Goal: Task Accomplishment & Management: Manage account settings

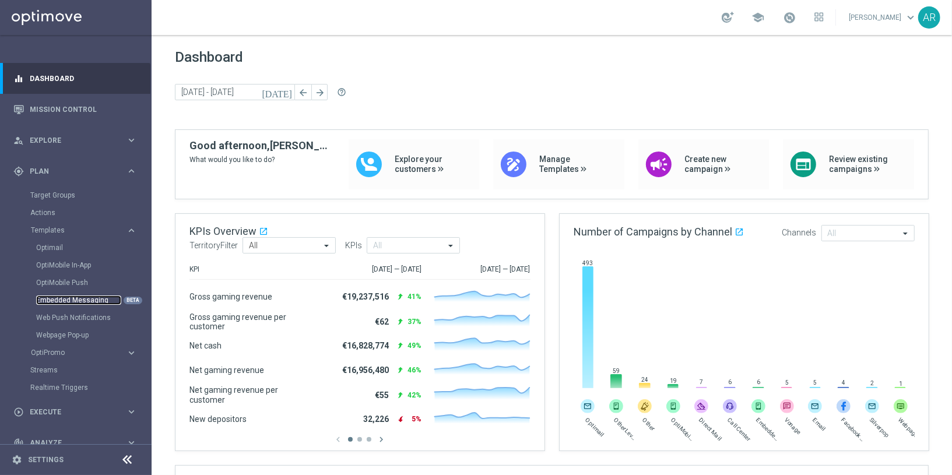
click at [87, 297] on link "Embedded Messaging" at bounding box center [78, 299] width 85 height 9
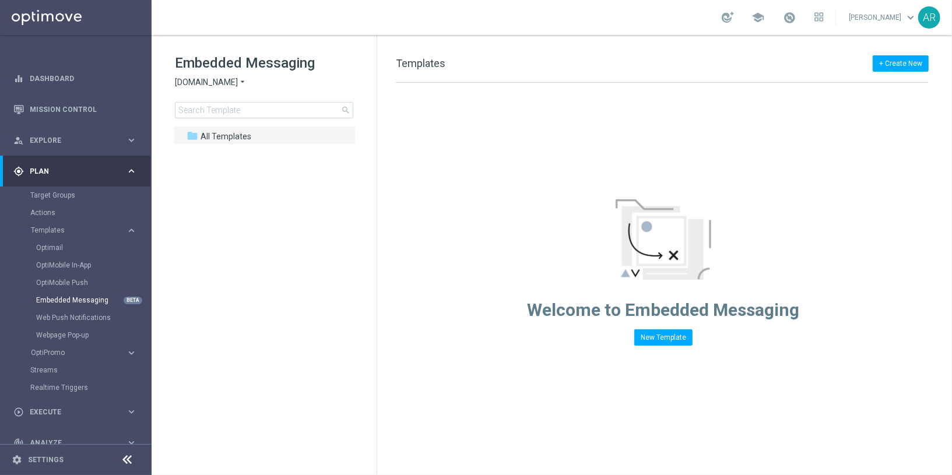
click at [243, 80] on icon "arrow_drop_down" at bounding box center [242, 82] width 9 height 11
click at [238, 110] on div "[DOMAIN_NAME]" at bounding box center [218, 110] width 87 height 14
click at [189, 151] on span at bounding box center [189, 149] width 5 height 5
click at [203, 188] on span at bounding box center [201, 186] width 5 height 5
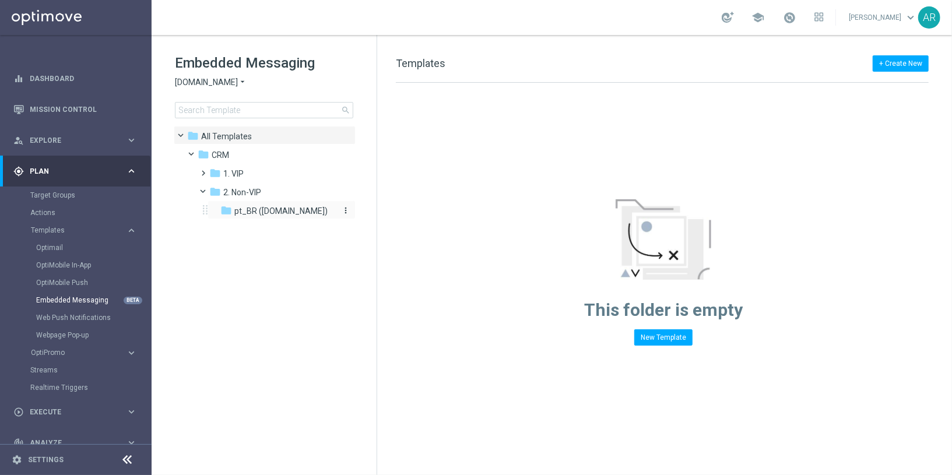
click at [281, 214] on span "pt_BR ([DOMAIN_NAME])" at bounding box center [280, 211] width 93 height 10
click at [254, 296] on tree-viewport "folder All Templates more_vert folder CRM more_vert" at bounding box center [275, 299] width 202 height 347
click at [654, 333] on button "New Template" at bounding box center [663, 337] width 58 height 16
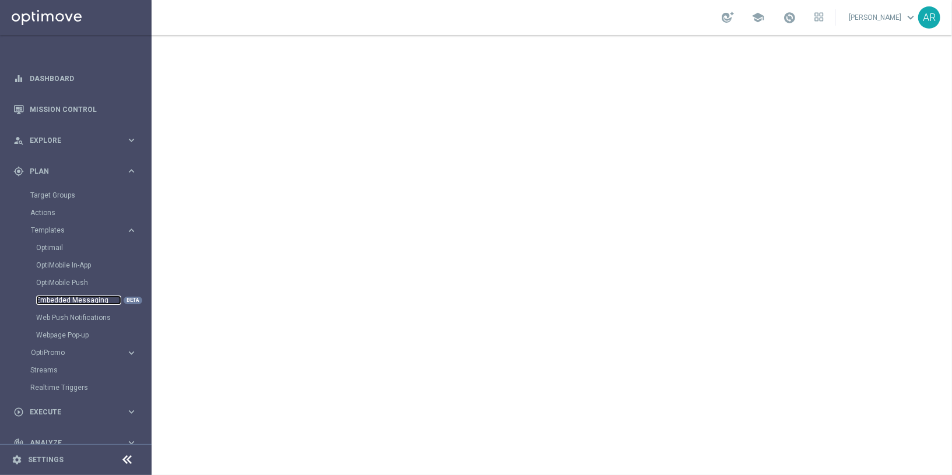
click at [86, 298] on link "Embedded Messaging" at bounding box center [78, 299] width 85 height 9
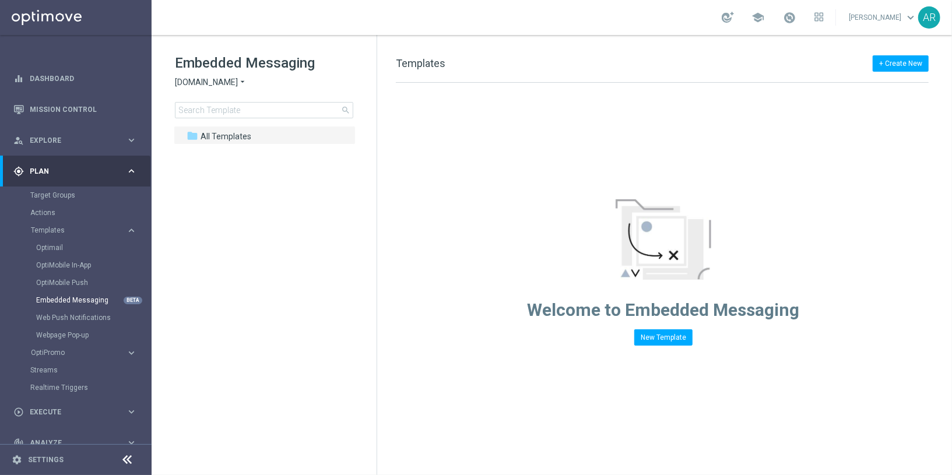
click at [221, 80] on span "[DOMAIN_NAME]" at bounding box center [206, 82] width 63 height 11
click at [0, 0] on span "[DOMAIN_NAME]" at bounding box center [0, 0] width 0 height 0
click at [192, 152] on span at bounding box center [189, 149] width 5 height 5
click at [240, 192] on span "2. Non-VIP" at bounding box center [242, 192] width 38 height 10
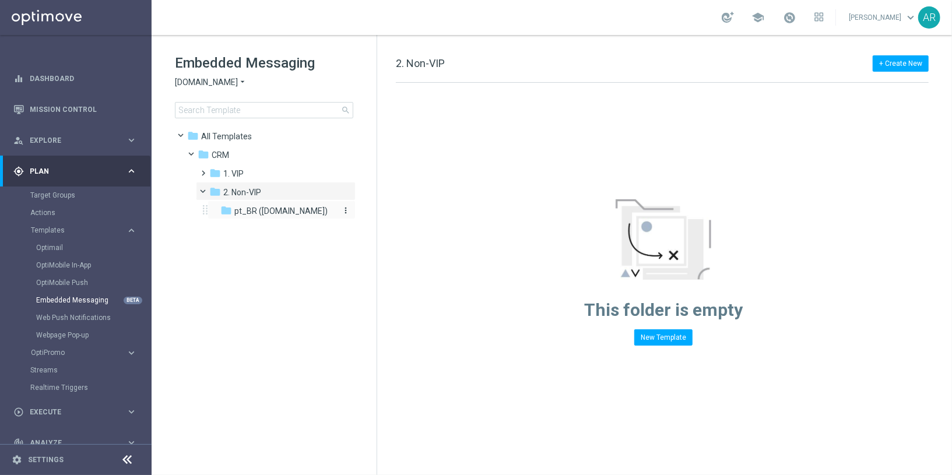
click at [273, 216] on span "pt_BR ([DOMAIN_NAME])" at bounding box center [280, 211] width 93 height 10
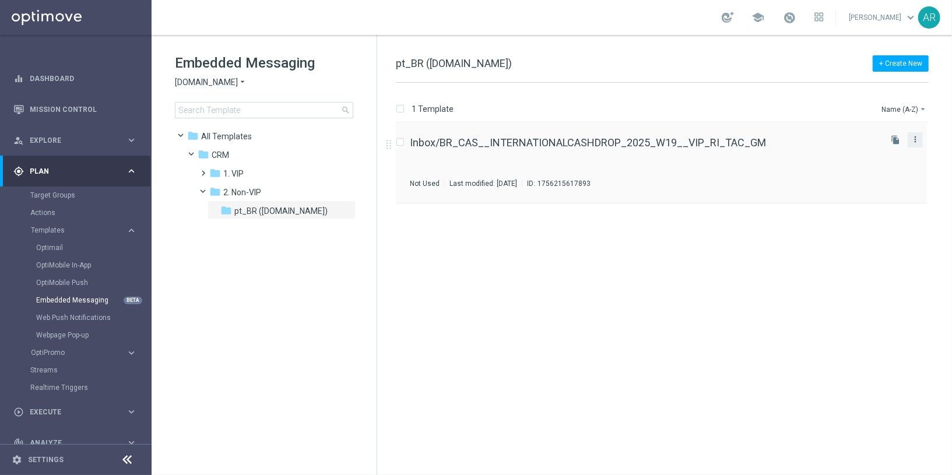
click at [917, 136] on icon "more_vert" at bounding box center [914, 139] width 9 height 9
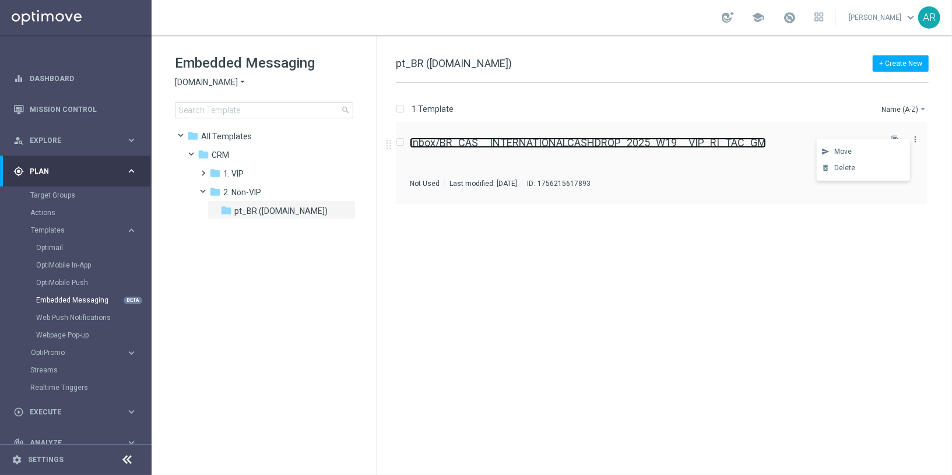
click at [543, 145] on link "Inbox/BR_CAS__INTERNATIONALCASHDROP_2025_W19__VIP_RI_TAC_GM" at bounding box center [588, 143] width 356 height 10
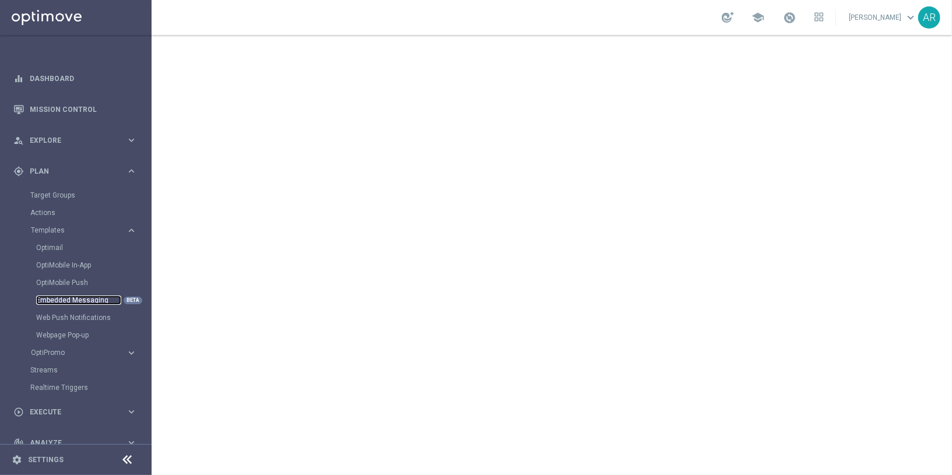
click at [73, 302] on link "Embedded Messaging" at bounding box center [78, 299] width 85 height 9
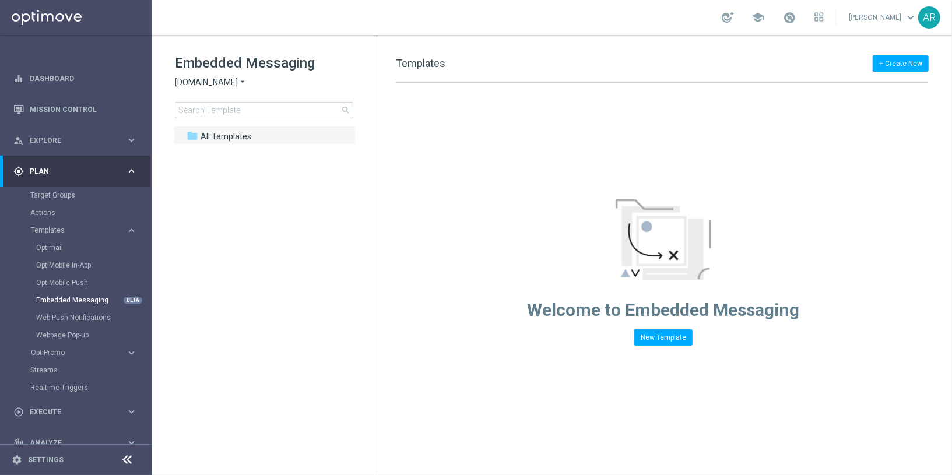
click at [206, 89] on div "Embedded Messaging [DOMAIN_NAME] arrow_drop_down × [DOMAIN_NAME] search" at bounding box center [276, 86] width 202 height 65
click at [203, 82] on span "[DOMAIN_NAME]" at bounding box center [206, 82] width 63 height 11
click at [241, 294] on tree-viewport "folder All Templates more_vert" at bounding box center [275, 299] width 202 height 347
click at [228, 135] on span "All Templates" at bounding box center [225, 136] width 51 height 10
click at [346, 133] on icon "more_vert" at bounding box center [345, 135] width 9 height 9
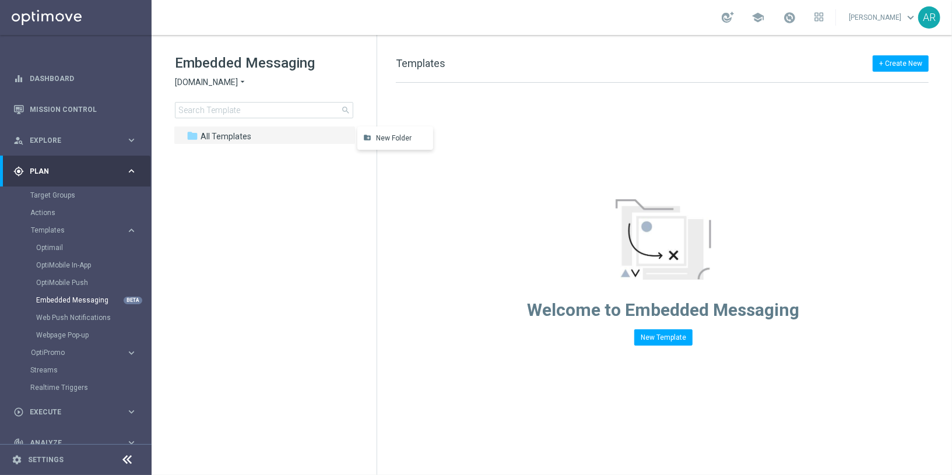
click at [233, 79] on span "[DOMAIN_NAME]" at bounding box center [206, 82] width 63 height 11
click at [301, 240] on tree-viewport "folder All Templates more_vert" at bounding box center [275, 299] width 202 height 347
click at [349, 132] on icon "more_vert" at bounding box center [345, 135] width 9 height 9
click at [399, 138] on span "New Folder" at bounding box center [394, 137] width 36 height 9
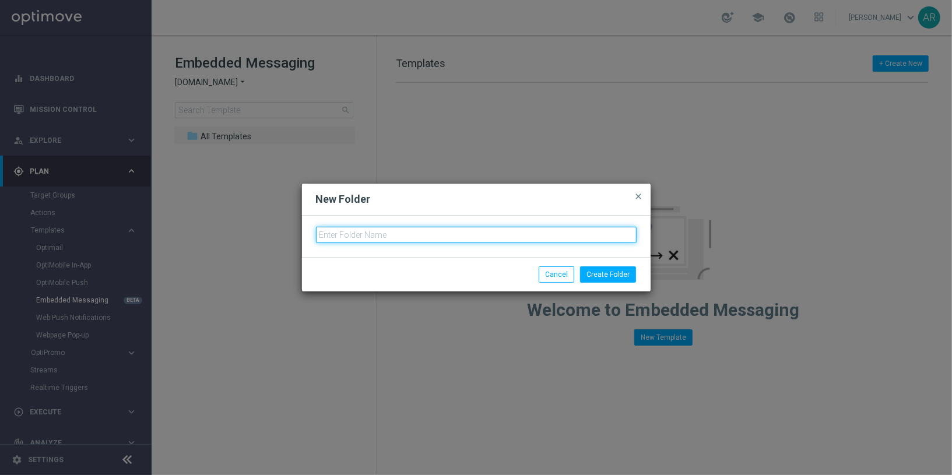
click at [377, 234] on input "text" at bounding box center [476, 235] width 321 height 16
type input "VIP"
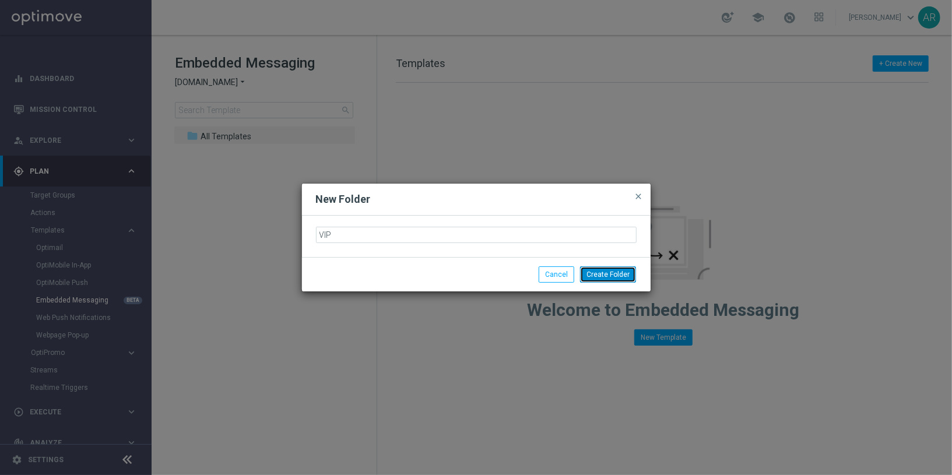
click at [600, 277] on button "Create Folder" at bounding box center [608, 274] width 56 height 16
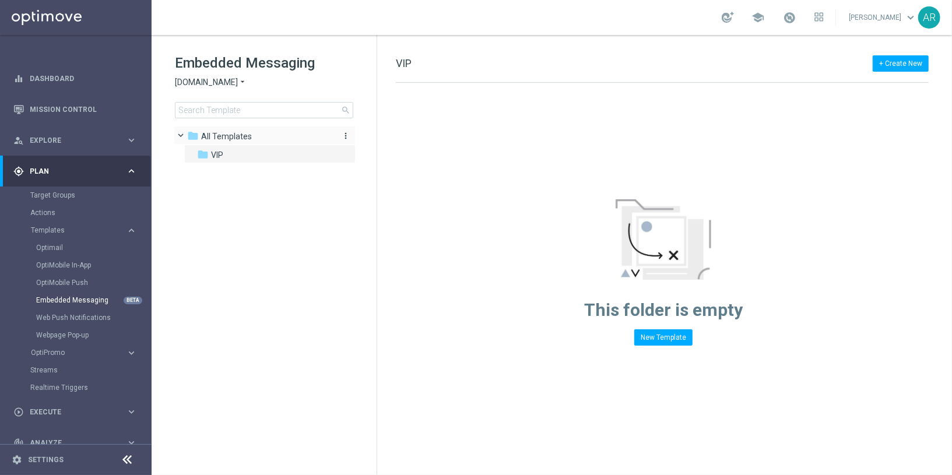
click at [346, 132] on icon "more_vert" at bounding box center [345, 135] width 9 height 9
click at [403, 135] on span "New Folder" at bounding box center [394, 137] width 36 height 9
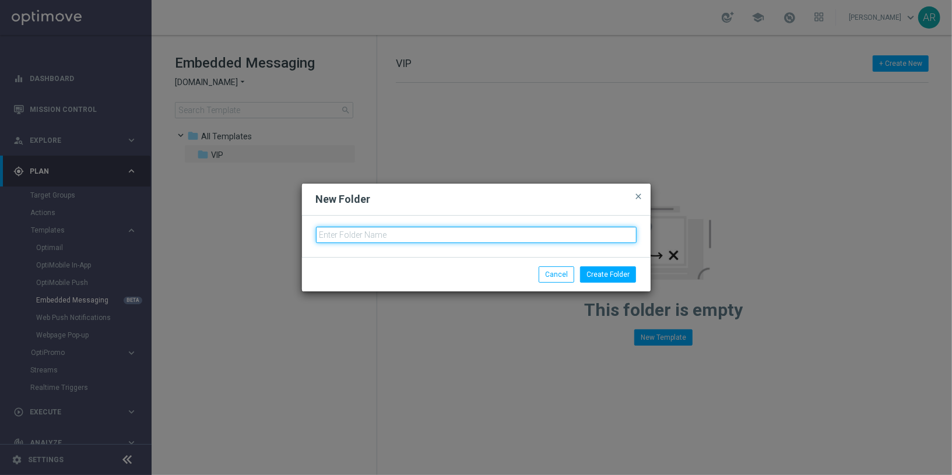
click at [394, 236] on input "text" at bounding box center [476, 235] width 321 height 16
type input "NVIP"
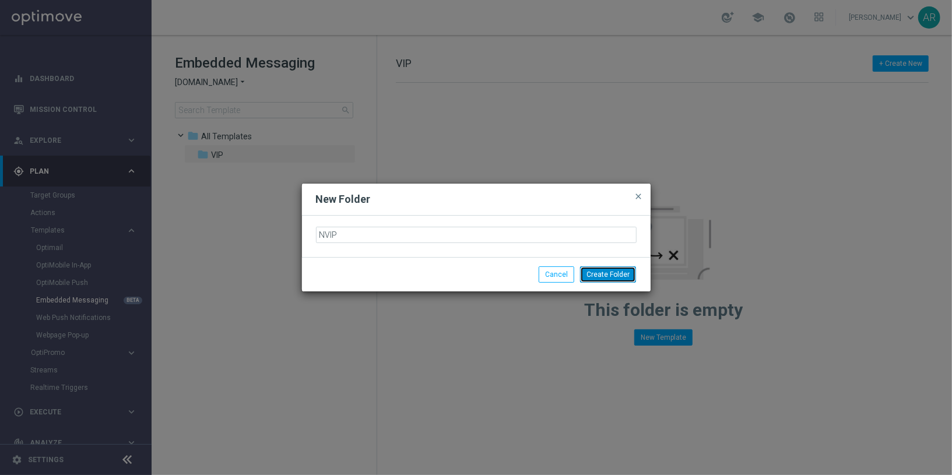
click at [613, 275] on button "Create Folder" at bounding box center [608, 274] width 56 height 16
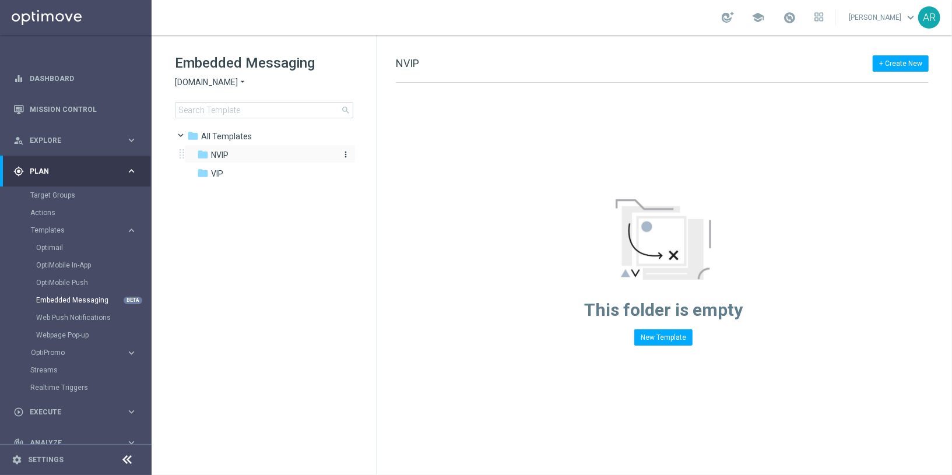
click at [251, 153] on div "folder NVIP" at bounding box center [264, 155] width 134 height 13
click at [225, 178] on div "folder VIP" at bounding box center [264, 173] width 134 height 13
click at [659, 331] on button "New Template" at bounding box center [663, 337] width 58 height 16
